Goal: Find specific page/section: Find specific page/section

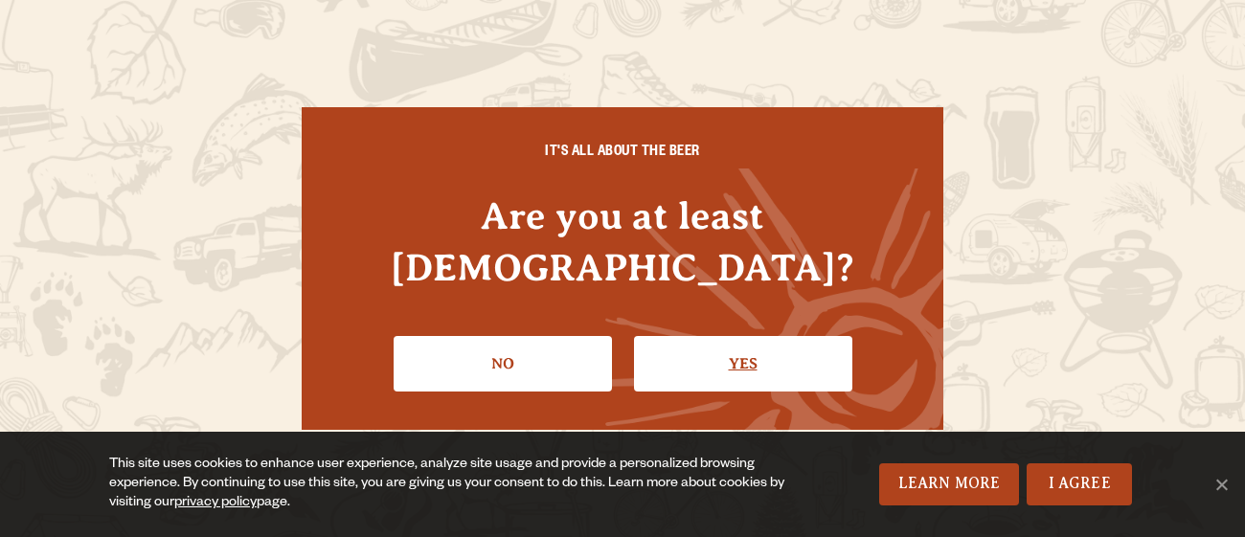
click at [695, 351] on link "Yes" at bounding box center [743, 364] width 218 height 56
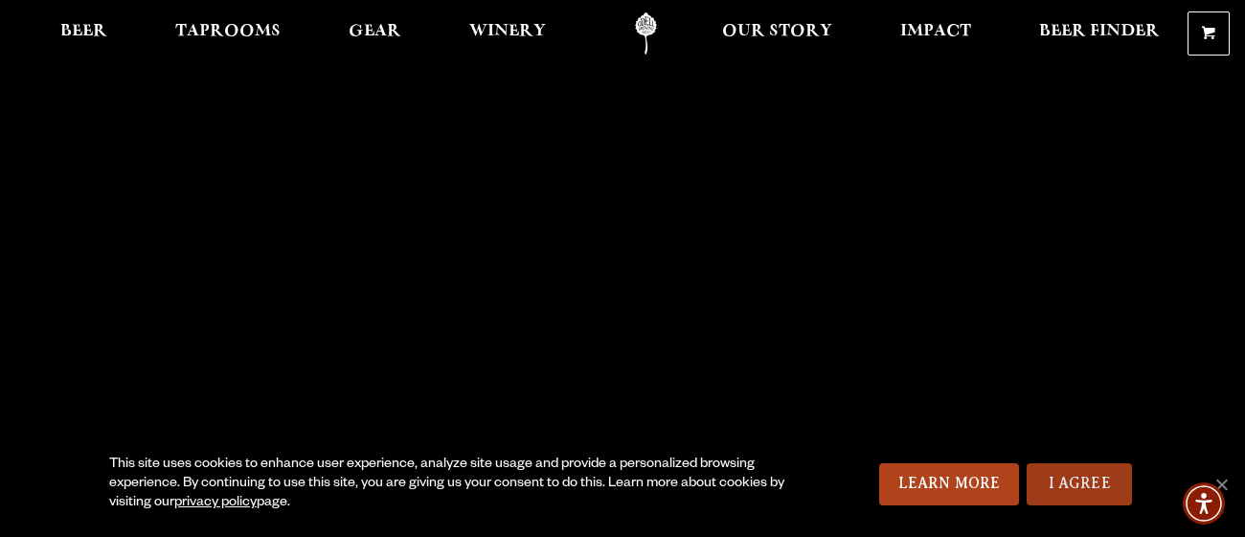
click at [1078, 483] on link "I Agree" at bounding box center [1078, 484] width 105 height 42
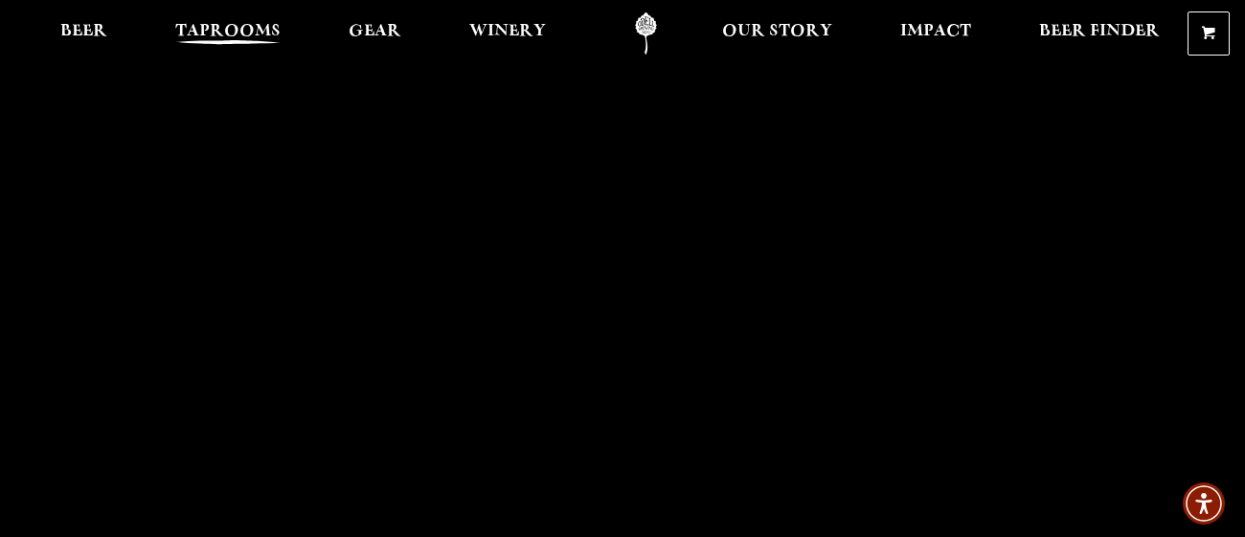
click at [218, 31] on span "Taprooms" at bounding box center [227, 31] width 105 height 15
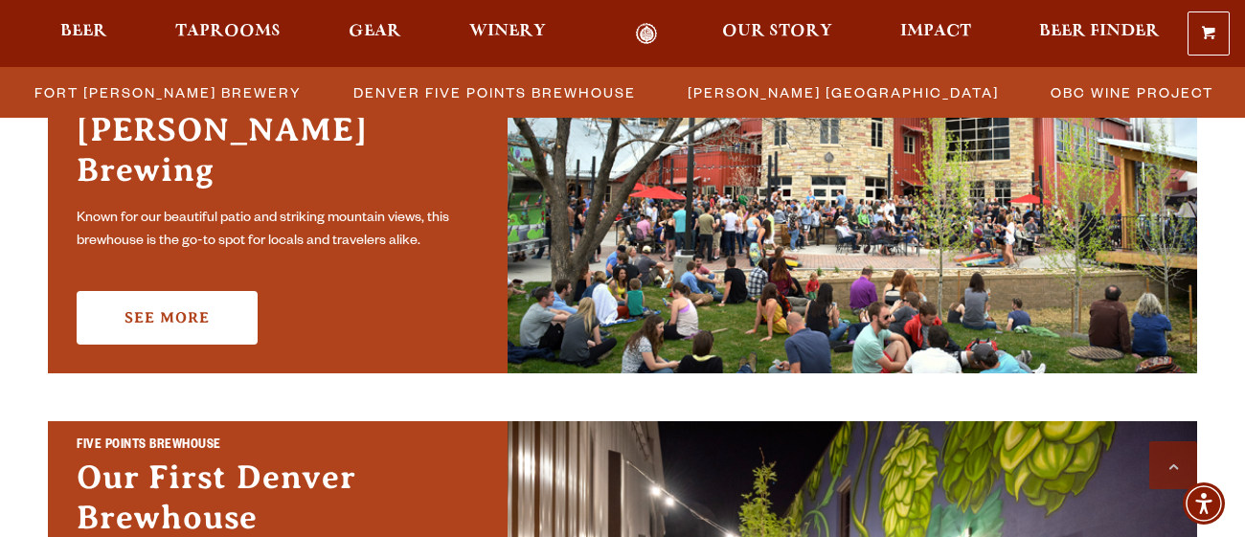
scroll to position [560, 0]
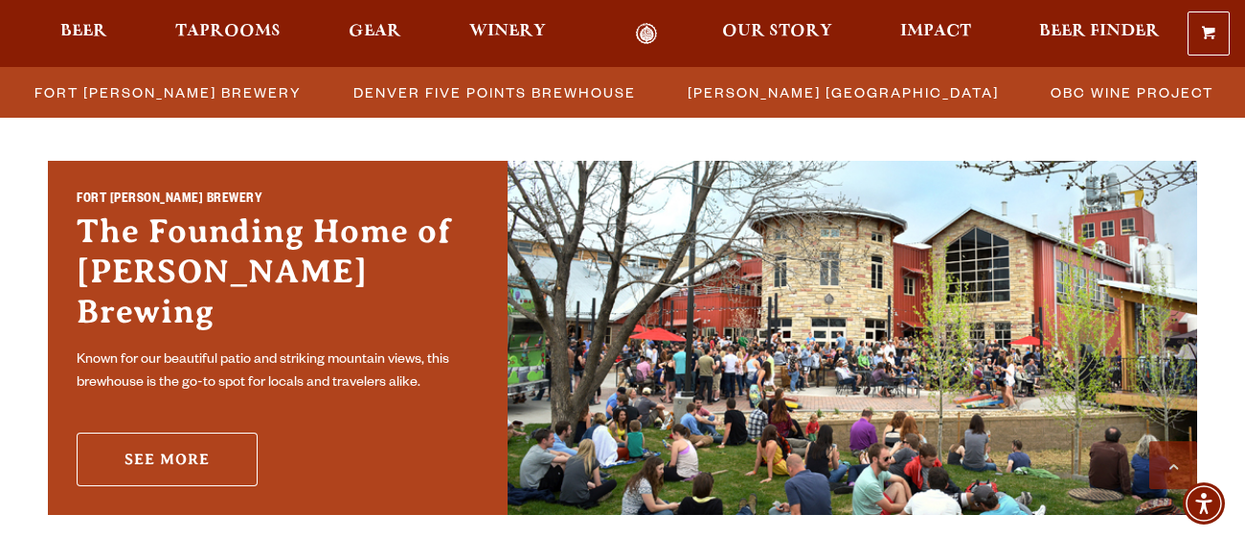
click at [171, 445] on link "See More" at bounding box center [167, 460] width 181 height 54
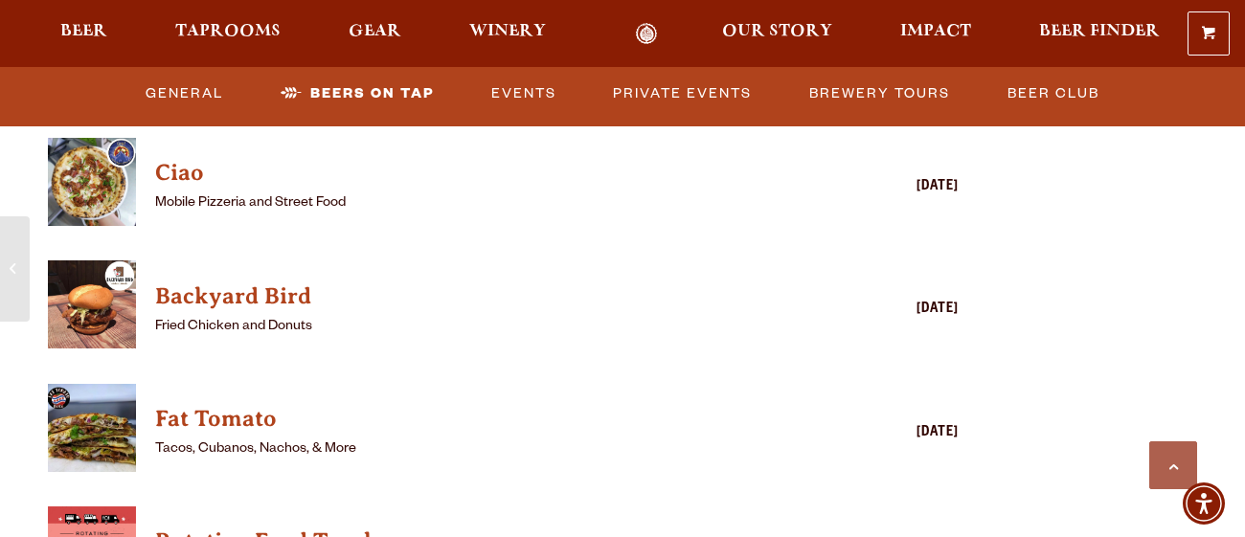
scroll to position [4735, 0]
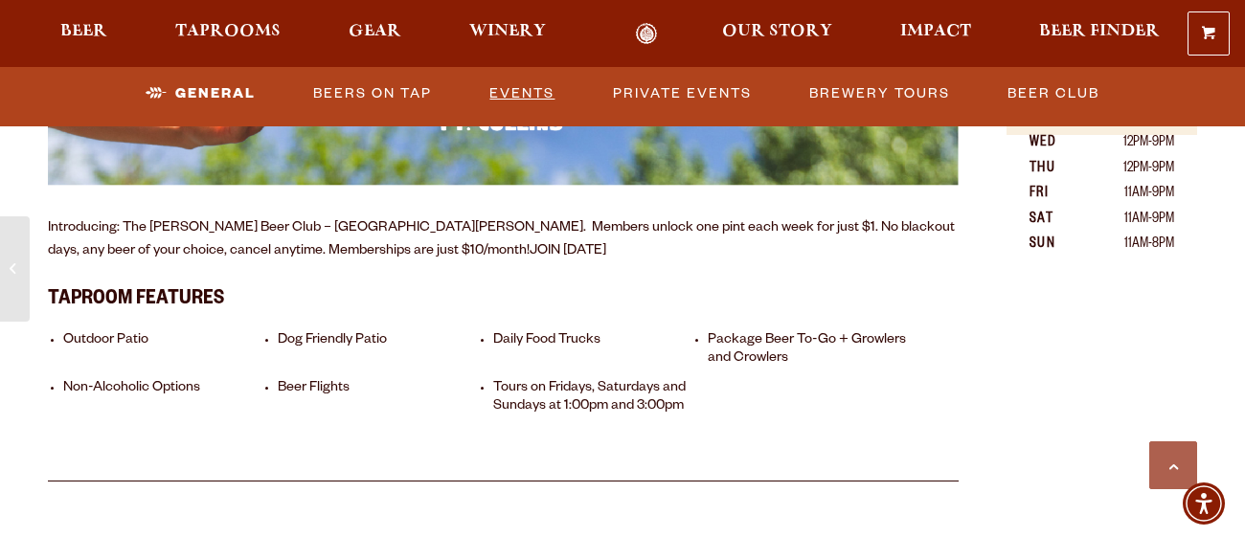
click at [524, 83] on link "Events" at bounding box center [522, 94] width 80 height 44
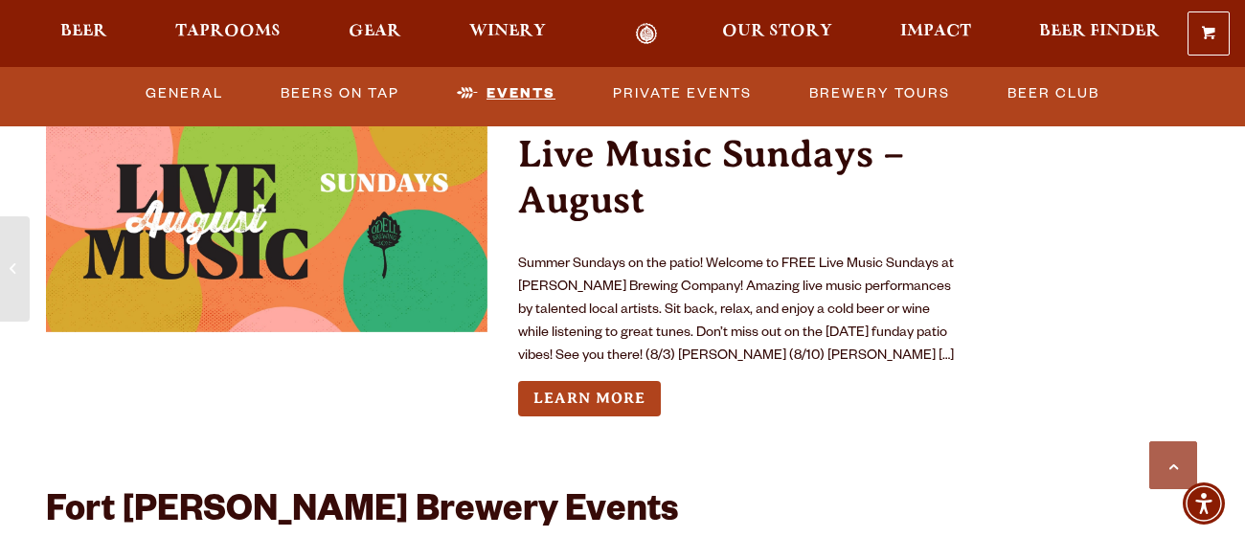
scroll to position [6985, 0]
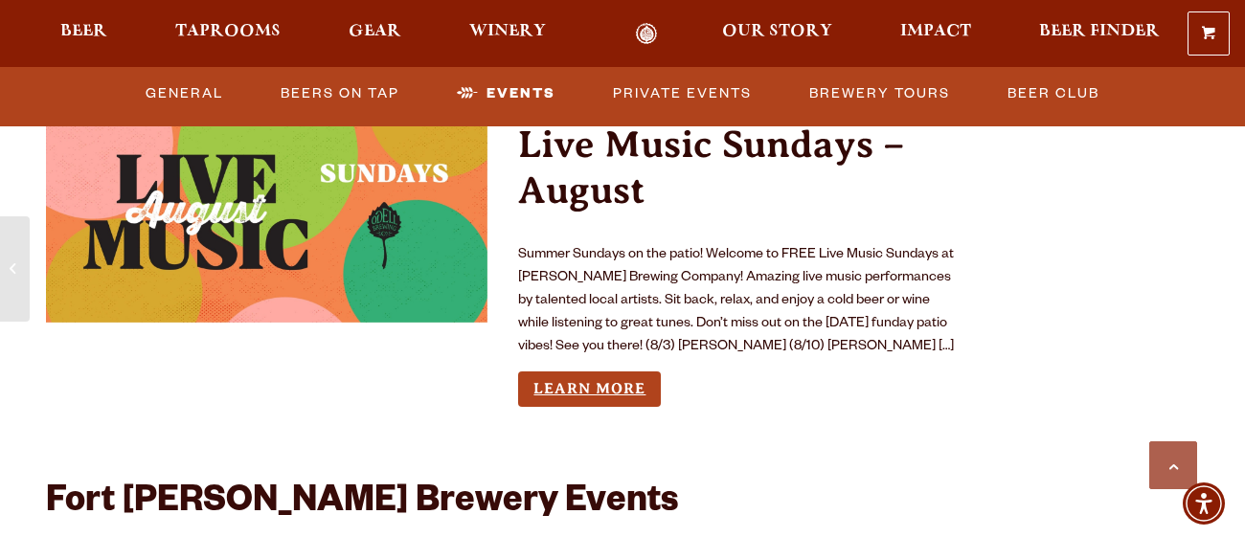
click at [593, 397] on link "Learn More" at bounding box center [589, 388] width 143 height 35
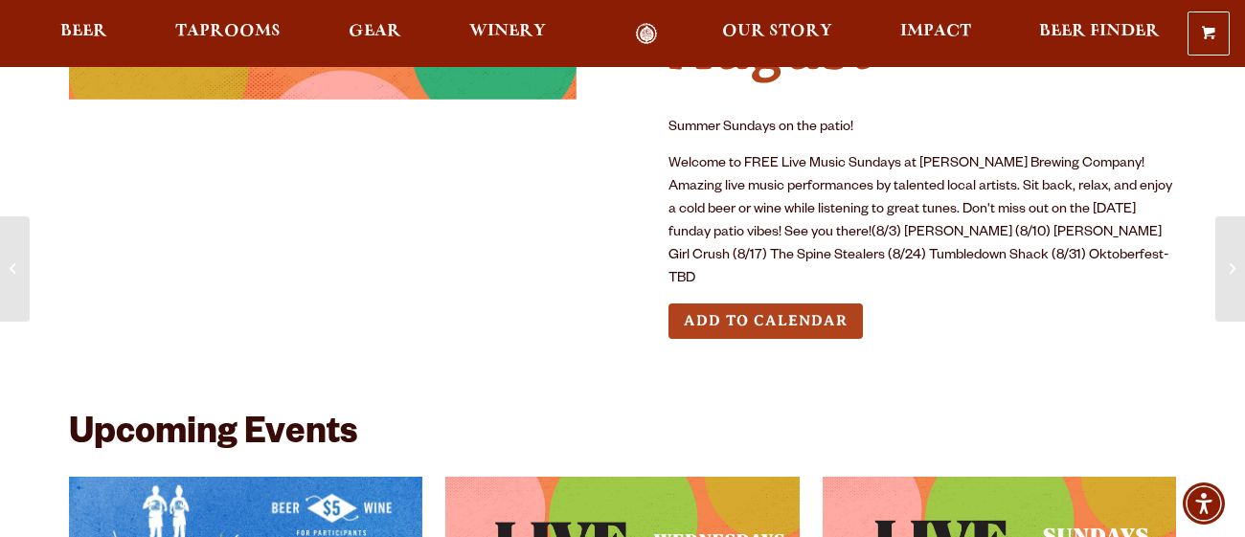
scroll to position [276, 0]
